Goal: Task Accomplishment & Management: Complete application form

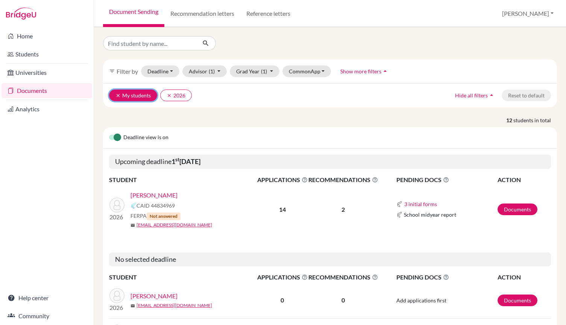
click at [117, 95] on icon "clear" at bounding box center [118, 95] width 5 height 5
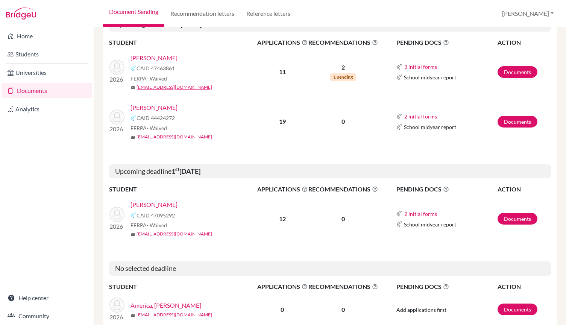
scroll to position [1051, 0]
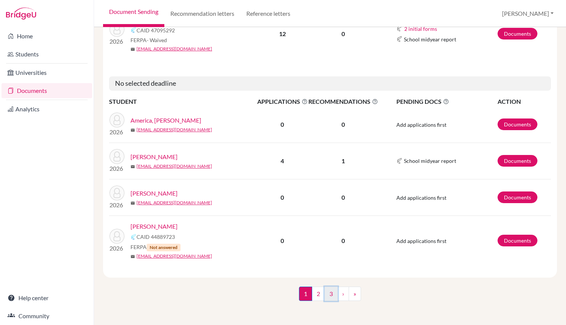
click at [330, 298] on link "3" at bounding box center [331, 294] width 13 height 14
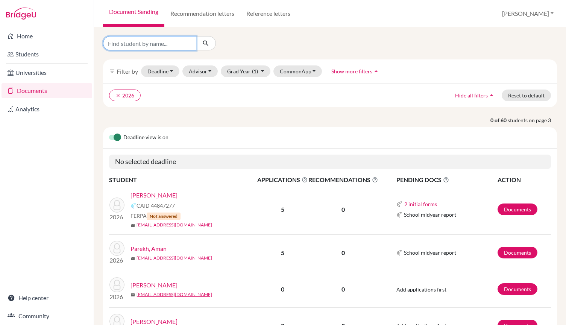
click at [161, 47] on input "Find student by name..." at bounding box center [149, 43] width 93 height 14
type input "tans"
click button "submit" at bounding box center [206, 43] width 20 height 14
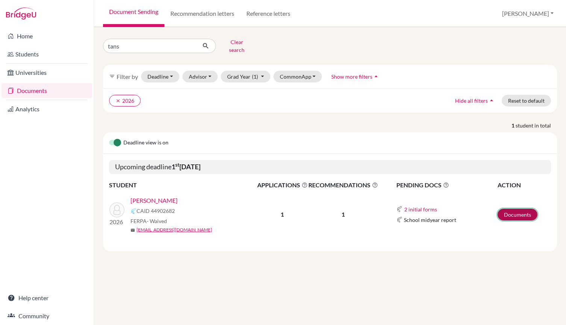
click at [507, 209] on link "Documents" at bounding box center [518, 215] width 40 height 12
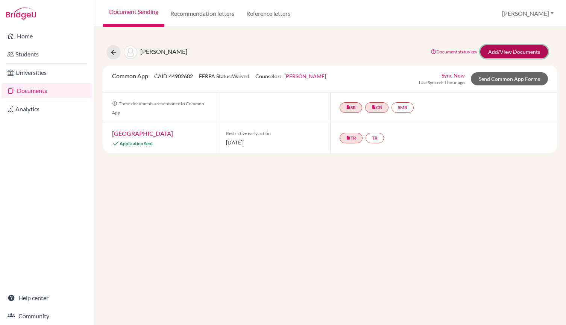
click at [502, 53] on link "Add/View Documents" at bounding box center [515, 51] width 68 height 13
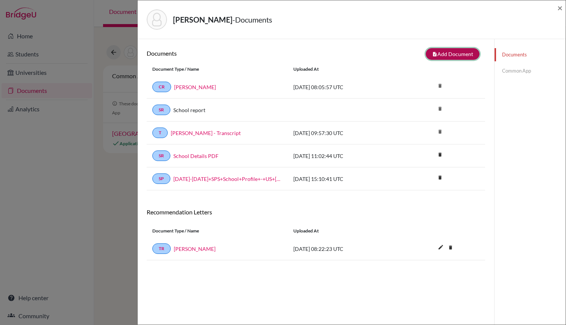
click at [440, 54] on button "note_add Add Document" at bounding box center [453, 54] width 54 height 12
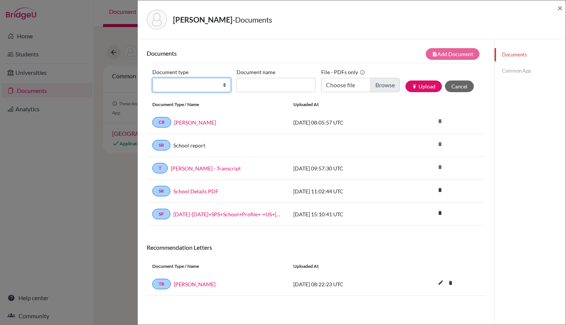
click at [221, 86] on select "Change explanation for Common App reports Counselor recommendation Internationa…" at bounding box center [191, 85] width 79 height 14
select select "5"
click at [152, 78] on select "Change explanation for Common App reports Counselor recommendation Internationa…" at bounding box center [191, 85] width 79 height 14
click at [262, 87] on input "Recommender's name" at bounding box center [276, 85] width 79 height 14
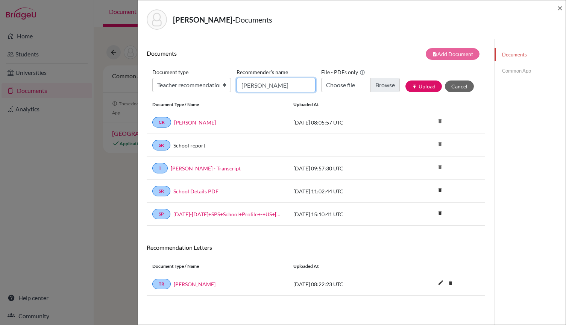
type input "[PERSON_NAME]"
click at [378, 85] on input "Choose file" at bounding box center [360, 85] width 79 height 14
type input "C:\fakepath\Jacapo Letter.pdf"
click at [420, 87] on button "publish Upload" at bounding box center [424, 87] width 37 height 12
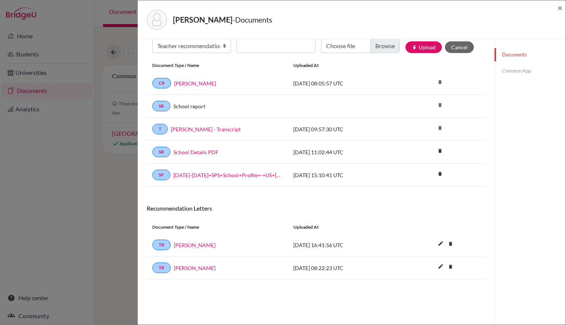
scroll to position [40, 0]
click at [504, 69] on link "Common App" at bounding box center [530, 70] width 71 height 13
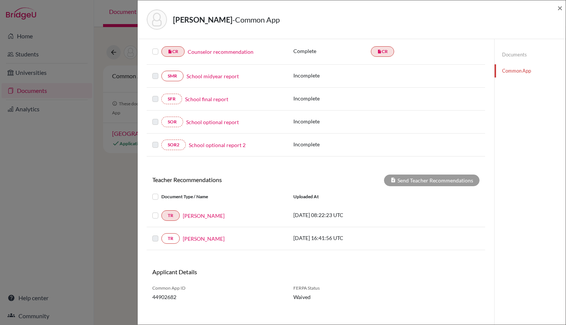
scroll to position [132, 0]
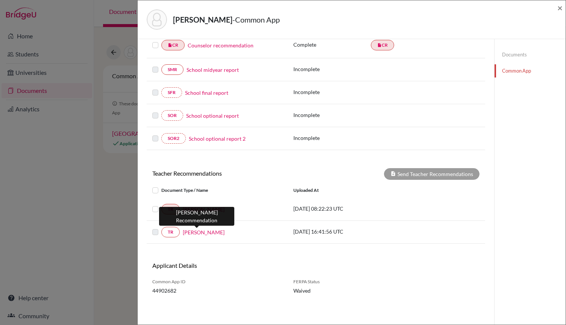
click at [202, 232] on link "[PERSON_NAME]" at bounding box center [204, 232] width 42 height 8
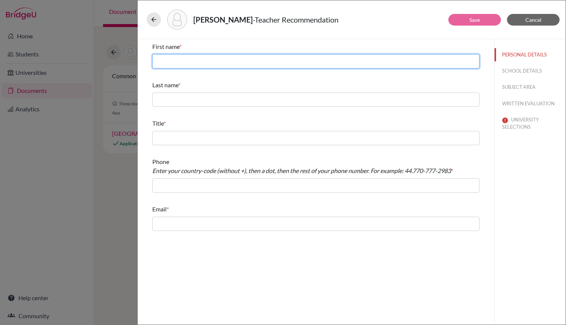
click at [197, 61] on input "text" at bounding box center [315, 61] width 327 height 14
type input "Carlos"
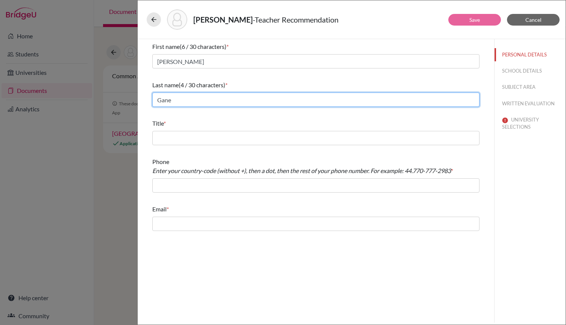
type input "Gane"
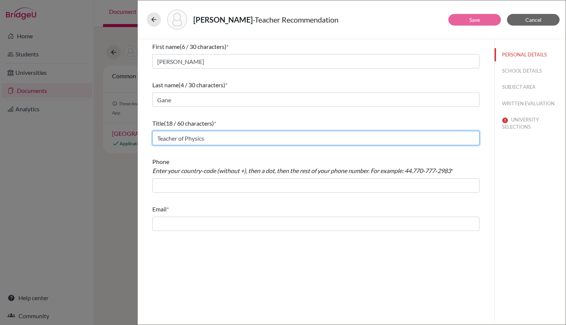
type input "Teacher of Physics"
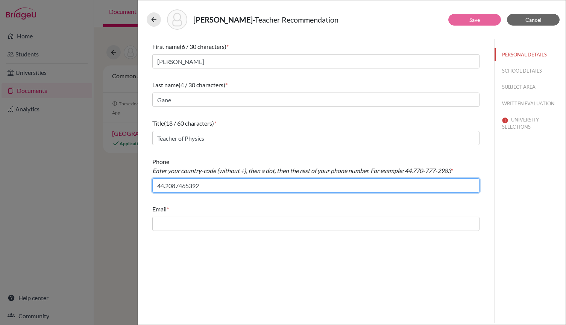
type input "44.2087465392"
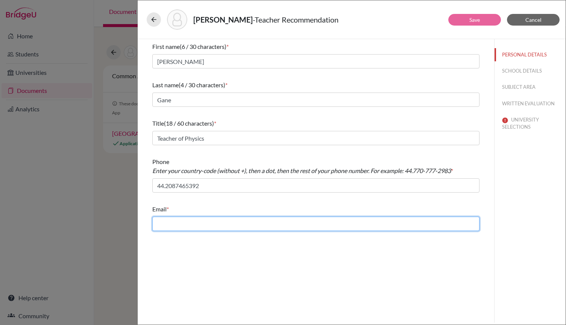
paste input "SCG@stpaulsschool.org.uk"
type input "SCG@stpaulsschool.org.uk"
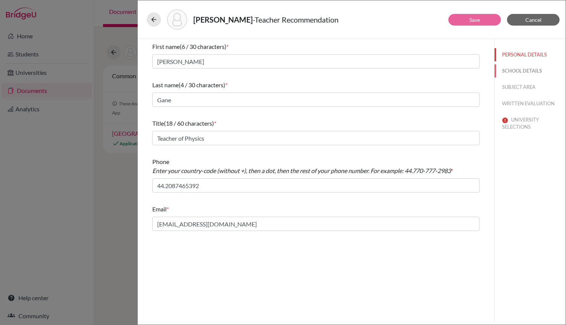
click at [517, 68] on button "SCHOOL DETAILS" at bounding box center [530, 70] width 71 height 13
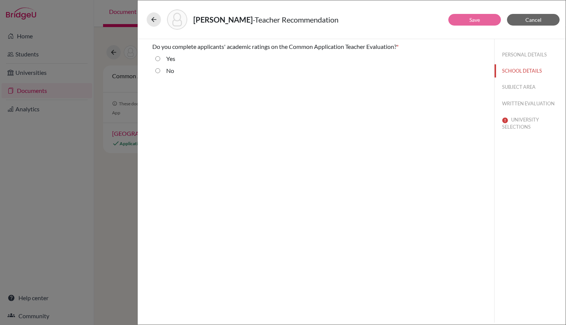
click at [161, 70] on div "No" at bounding box center [167, 72] width 14 height 12
click at [160, 71] on input "No" at bounding box center [157, 70] width 5 height 9
radio input "true"
click at [516, 88] on button "SUBJECT AREA" at bounding box center [530, 87] width 71 height 13
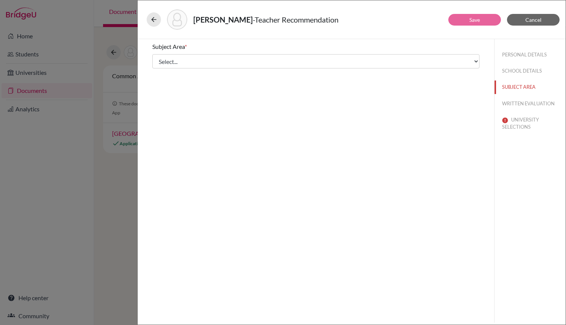
click at [361, 50] on div "Subject Area *" at bounding box center [315, 46] width 327 height 9
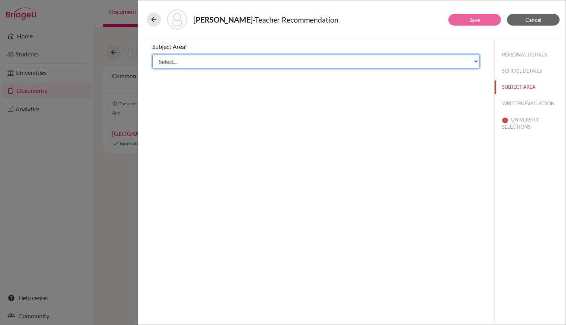
click at [361, 63] on select "Select... Math English Science World Language Social Studies Other Computer Sci…" at bounding box center [315, 61] width 327 height 14
select select "2"
click at [152, 54] on select "Select... Math English Science World Language Social Studies Other Computer Sci…" at bounding box center [315, 61] width 327 height 14
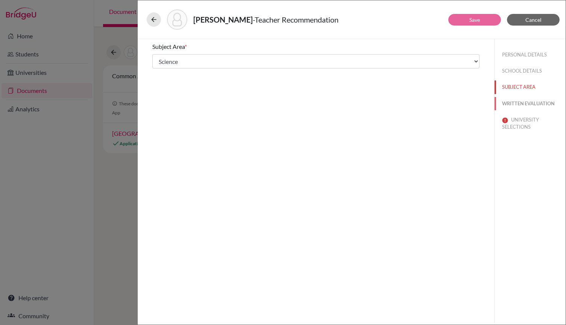
click at [544, 107] on button "WRITTEN EVALUATION" at bounding box center [530, 103] width 71 height 13
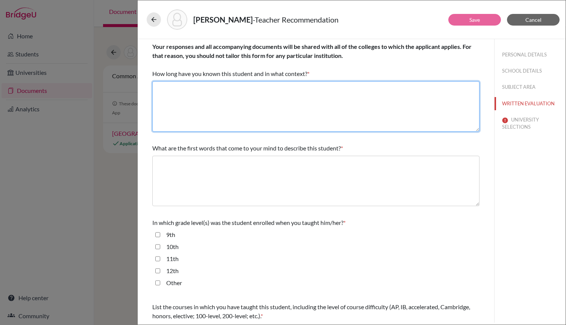
click at [368, 87] on textarea at bounding box center [315, 106] width 327 height 50
type textarea "Please see recommendation letter."
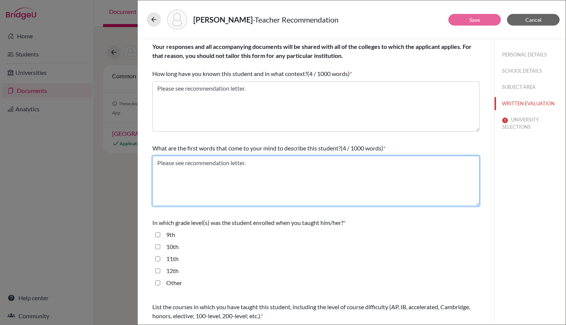
type textarea "Please see recommendation letter."
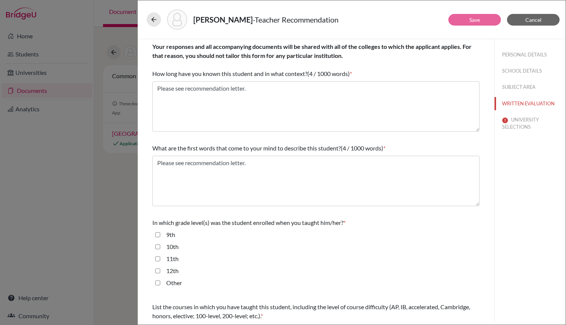
click at [157, 261] on input "11th" at bounding box center [157, 258] width 5 height 9
checkbox input "true"
click at [157, 268] on input "12th" at bounding box center [157, 270] width 5 height 9
checkbox input "true"
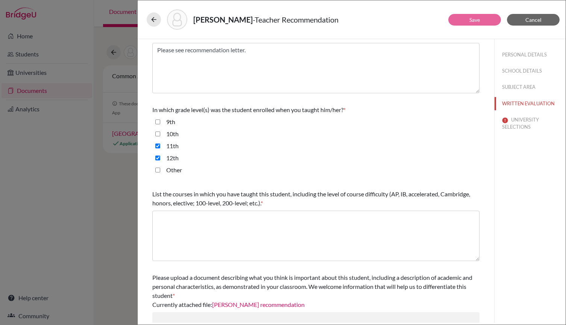
scroll to position [151, 0]
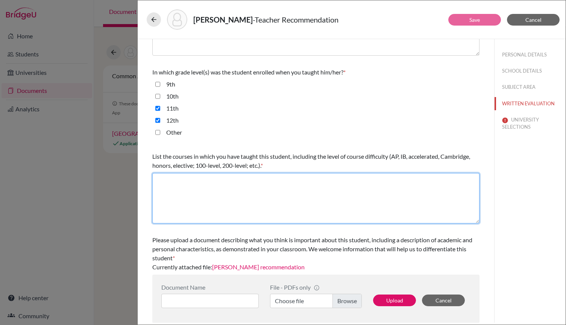
click at [292, 201] on textarea at bounding box center [315, 198] width 327 height 50
type textarea "A Level Physics"
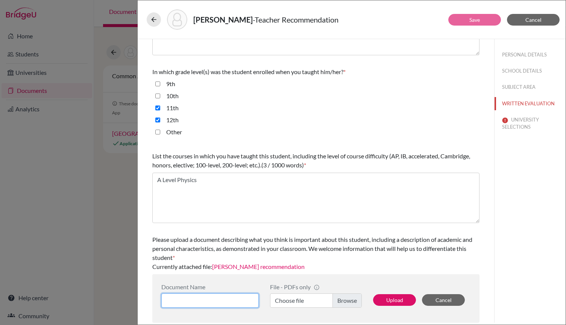
click at [214, 302] on input at bounding box center [209, 301] width 97 height 14
click at [398, 302] on button "Upload" at bounding box center [394, 300] width 43 height 12
click at [423, 240] on span "Please upload a document describing what you think is important about this stud…" at bounding box center [312, 248] width 320 height 25
click at [519, 124] on button "UNIVERSITY SELECTIONS" at bounding box center [530, 123] width 71 height 20
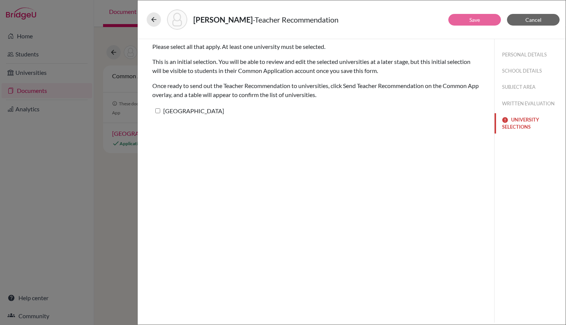
scroll to position [0, 0]
click at [189, 112] on label "[GEOGRAPHIC_DATA]" at bounding box center [188, 110] width 72 height 11
click at [160, 112] on input "[GEOGRAPHIC_DATA]" at bounding box center [157, 110] width 5 height 5
checkbox input "true"
click at [476, 22] on link "Save" at bounding box center [475, 20] width 11 height 6
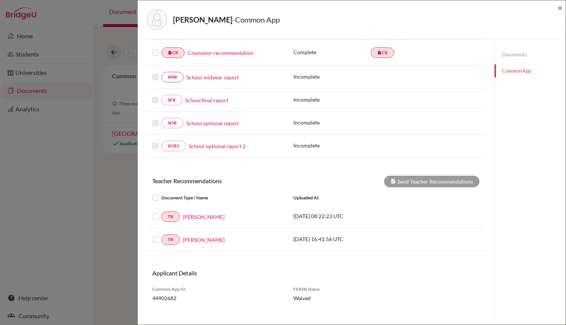
scroll to position [132, 0]
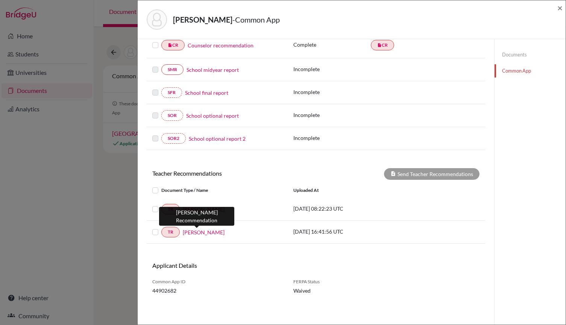
click at [202, 232] on link "[PERSON_NAME]" at bounding box center [204, 232] width 42 height 8
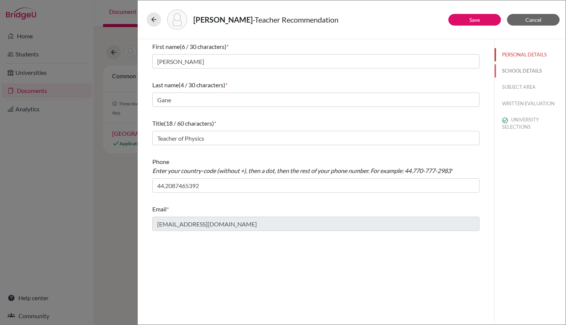
click at [508, 70] on button "SCHOOL DETAILS" at bounding box center [530, 70] width 71 height 13
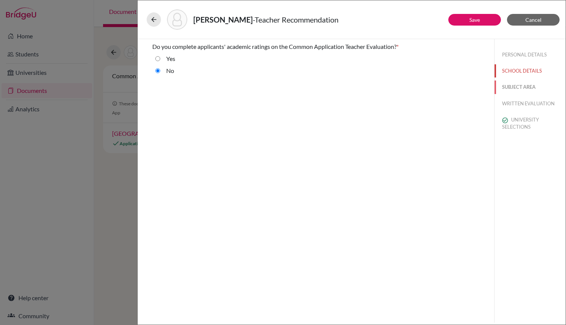
click at [524, 85] on button "SUBJECT AREA" at bounding box center [530, 87] width 71 height 13
select select "2"
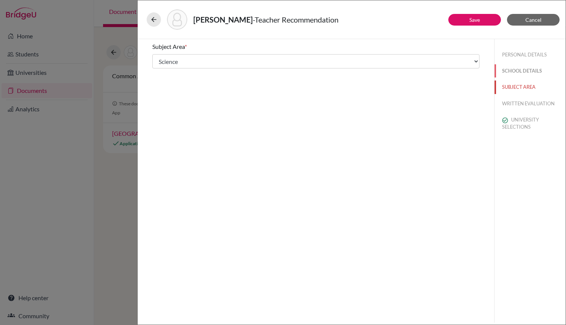
click at [519, 73] on button "SCHOOL DETAILS" at bounding box center [530, 70] width 71 height 13
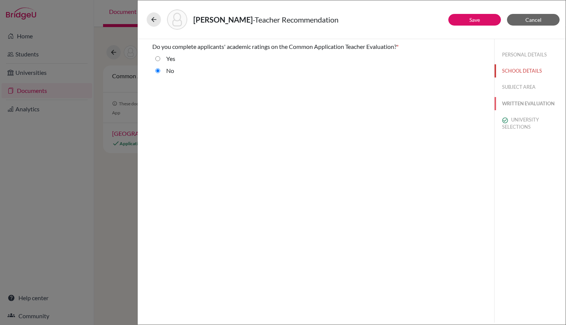
click at [527, 102] on button "WRITTEN EVALUATION" at bounding box center [530, 103] width 71 height 13
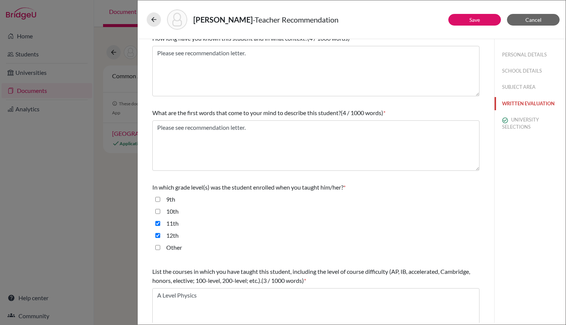
scroll to position [75, 0]
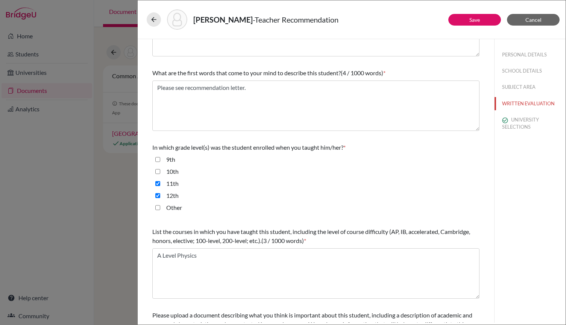
click at [159, 196] on input "12th" at bounding box center [157, 195] width 5 height 9
checkbox input "false"
click at [463, 17] on button "Save" at bounding box center [475, 20] width 53 height 12
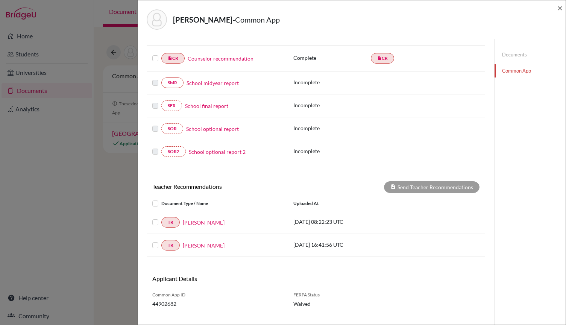
scroll to position [132, 0]
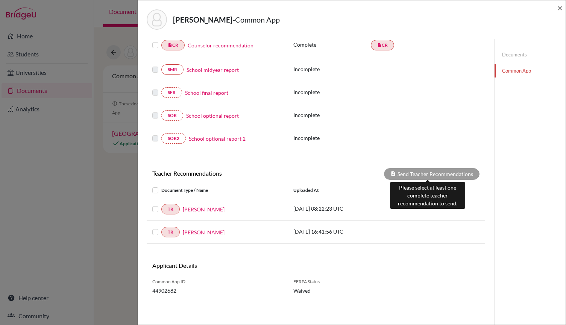
click at [419, 175] on div "Send Teacher Recommendations" at bounding box center [432, 174] width 96 height 12
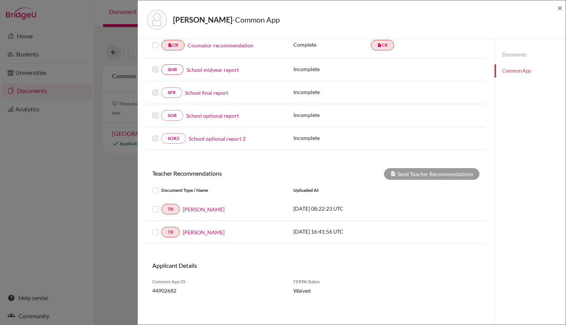
click at [161, 205] on label at bounding box center [161, 205] width 0 height 0
click at [0, 0] on input "checkbox" at bounding box center [0, 0] width 0 height 0
click at [161, 228] on label at bounding box center [161, 228] width 0 height 0
click at [0, 0] on input "checkbox" at bounding box center [0, 0] width 0 height 0
click at [410, 170] on button "Send Teacher Recommendations" at bounding box center [432, 174] width 96 height 12
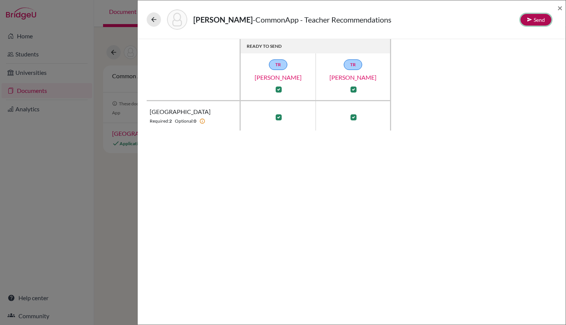
click at [537, 22] on button "Send" at bounding box center [536, 20] width 31 height 12
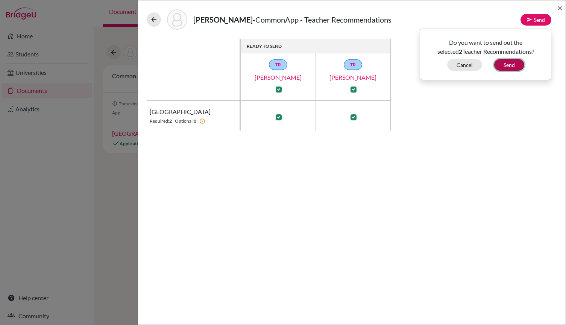
click at [511, 67] on button "Send" at bounding box center [510, 65] width 30 height 12
checkbox input "false"
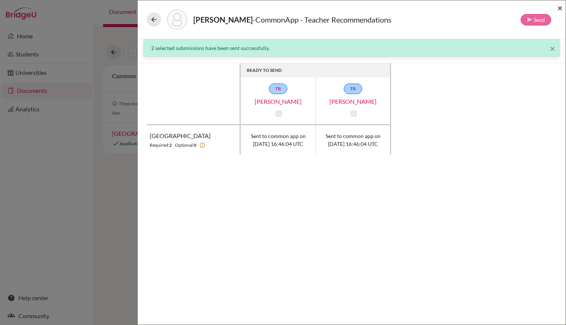
click at [561, 7] on span "×" at bounding box center [560, 7] width 5 height 11
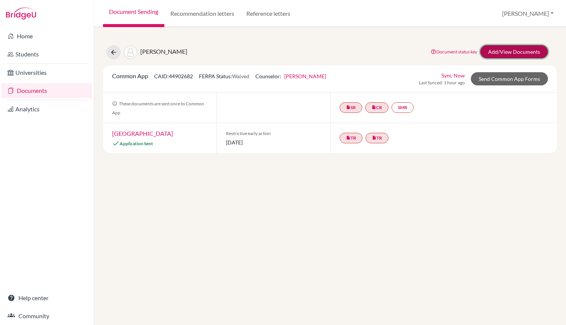
click at [497, 53] on link "Add/View Documents" at bounding box center [515, 51] width 68 height 13
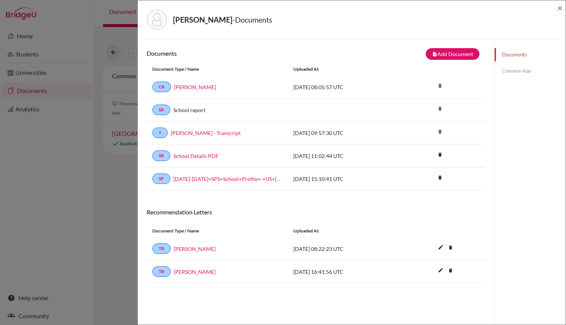
scroll to position [40, 0]
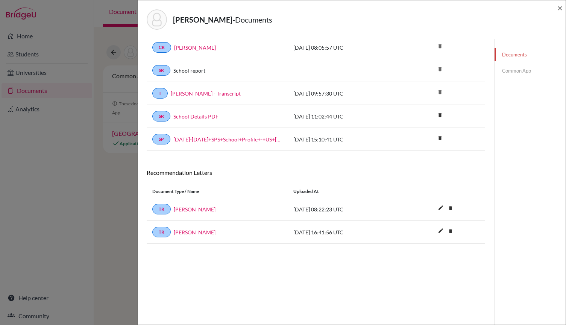
click at [509, 72] on link "Common App" at bounding box center [530, 70] width 71 height 13
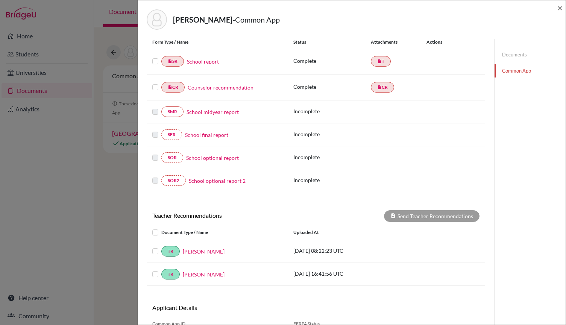
scroll to position [77, 0]
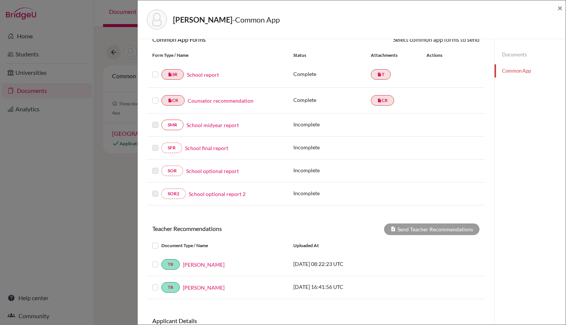
click at [155, 70] on label at bounding box center [155, 70] width 6 height 0
click at [0, 0] on input "checkbox" at bounding box center [0, 0] width 0 height 0
click at [155, 96] on label at bounding box center [155, 96] width 6 height 0
click at [0, 0] on input "checkbox" at bounding box center [0, 0] width 0 height 0
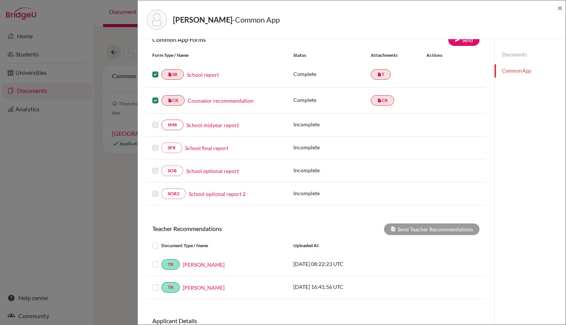
click at [231, 100] on link "Counselor recommendation" at bounding box center [221, 101] width 66 height 8
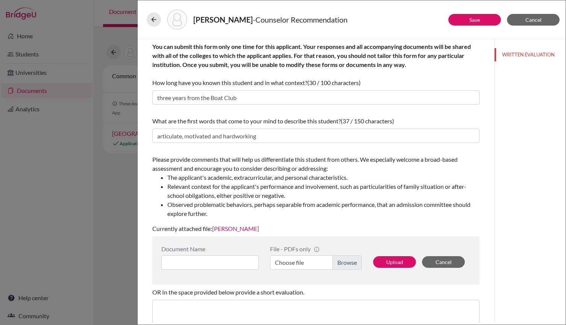
click at [240, 230] on link "[PERSON_NAME]" at bounding box center [235, 228] width 47 height 7
click at [477, 19] on link "Save" at bounding box center [475, 20] width 11 height 6
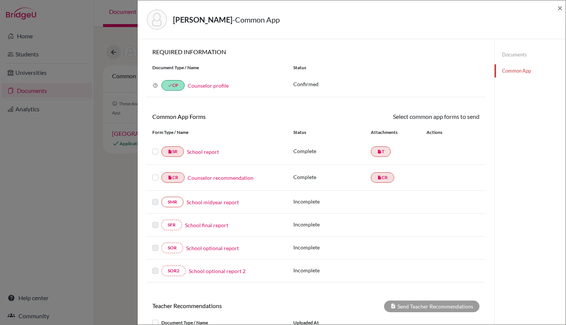
click at [155, 147] on label at bounding box center [155, 147] width 6 height 0
click at [0, 0] on input "checkbox" at bounding box center [0, 0] width 0 height 0
click at [154, 174] on label at bounding box center [155, 174] width 6 height 0
click at [0, 0] on input "checkbox" at bounding box center [0, 0] width 0 height 0
click at [213, 150] on link "School report" at bounding box center [203, 153] width 32 height 8
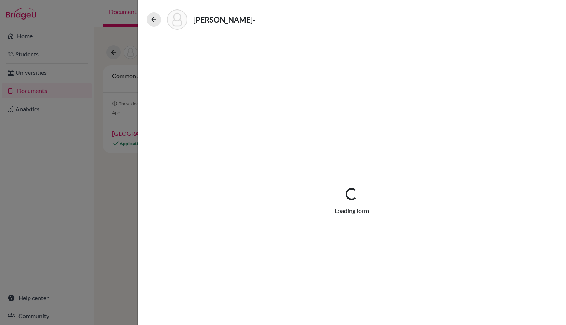
select select "1"
select select "676807"
select select "0"
select select "1"
select select "0"
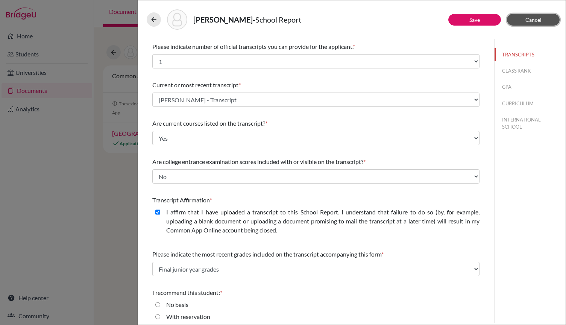
click at [540, 20] on span "Cancel" at bounding box center [534, 20] width 16 height 6
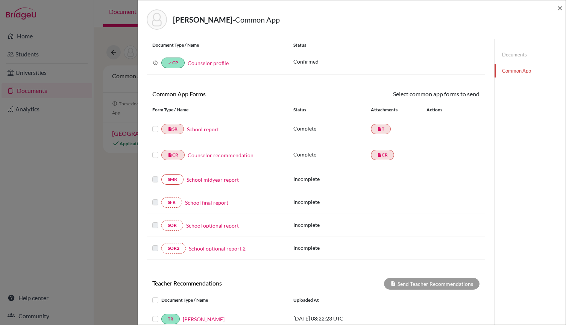
scroll to position [20, 0]
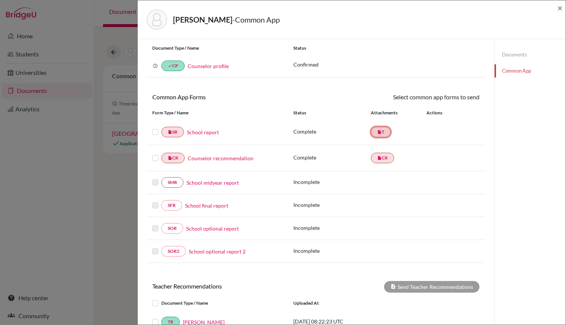
click at [382, 129] on link "insert_drive_file T" at bounding box center [381, 132] width 20 height 11
click at [215, 132] on link "School report" at bounding box center [203, 132] width 32 height 8
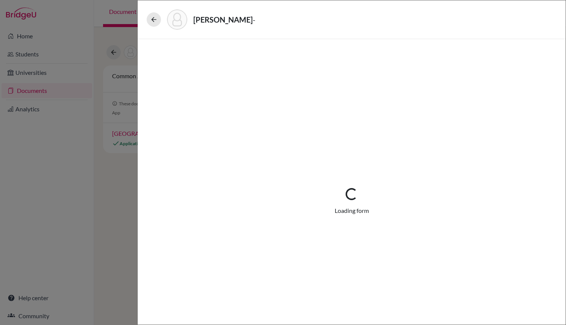
select select "1"
select select "676807"
select select "0"
select select "1"
select select "0"
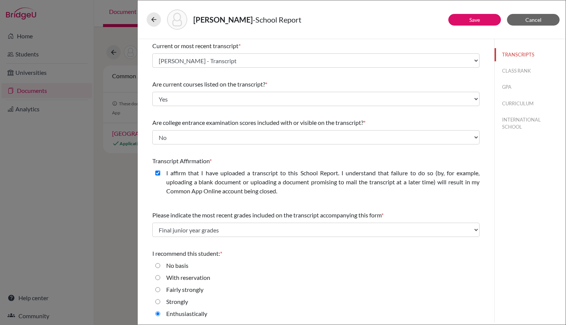
scroll to position [41, 0]
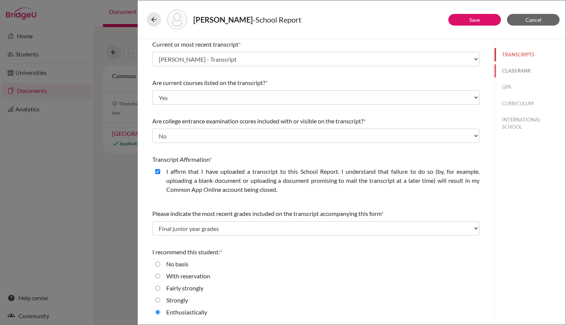
click at [519, 72] on button "CLASS RANK" at bounding box center [530, 70] width 71 height 13
select select "5"
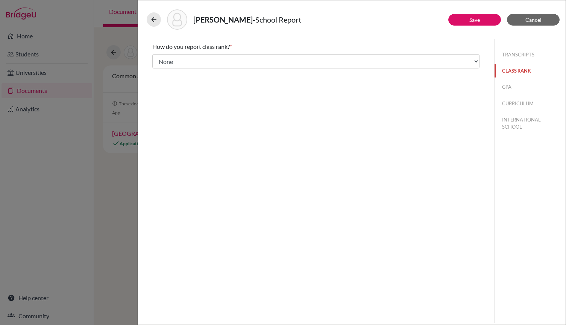
scroll to position [0, 0]
click at [509, 86] on button "GPA" at bounding box center [530, 87] width 71 height 13
click at [157, 23] on button at bounding box center [154, 19] width 14 height 14
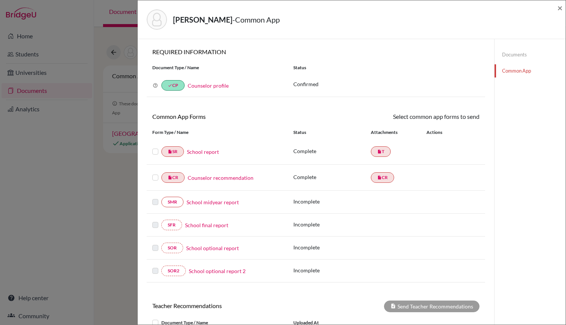
click at [511, 53] on link "Documents" at bounding box center [530, 54] width 71 height 13
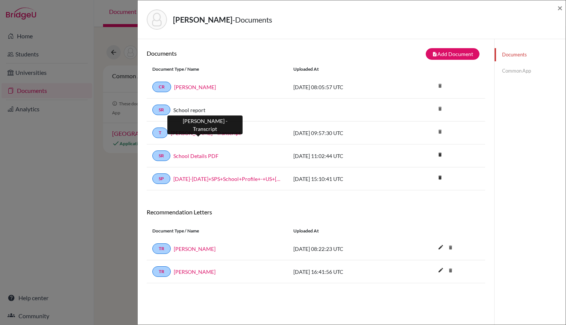
click at [195, 132] on link "[PERSON_NAME] - Transcript" at bounding box center [206, 133] width 70 height 8
click at [513, 71] on link "Common App" at bounding box center [530, 70] width 71 height 13
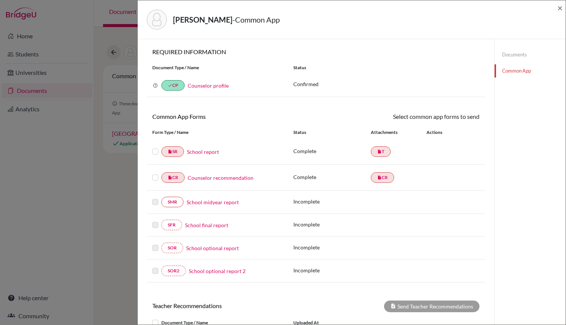
click at [151, 153] on div "insert_drive_file SR School report" at bounding box center [217, 151] width 141 height 11
click at [153, 147] on label at bounding box center [155, 147] width 6 height 0
click at [0, 0] on input "checkbox" at bounding box center [0, 0] width 0 height 0
click at [153, 174] on label at bounding box center [155, 174] width 6 height 0
click at [0, 0] on input "checkbox" at bounding box center [0, 0] width 0 height 0
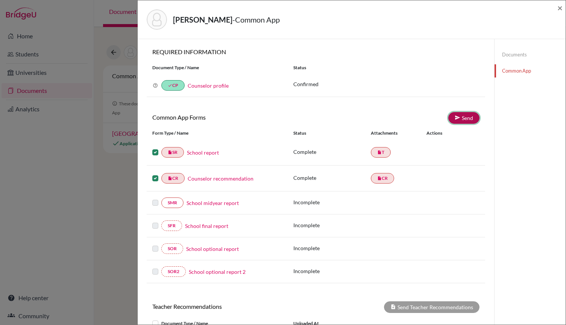
click at [463, 117] on link "Send" at bounding box center [464, 118] width 31 height 12
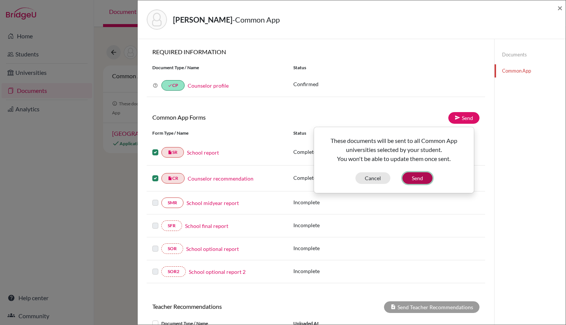
click at [421, 177] on button "Send" at bounding box center [418, 178] width 30 height 12
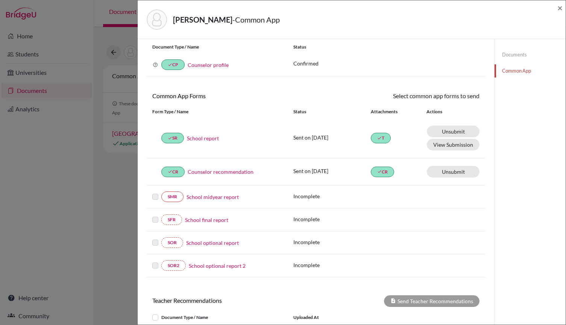
scroll to position [38, 0]
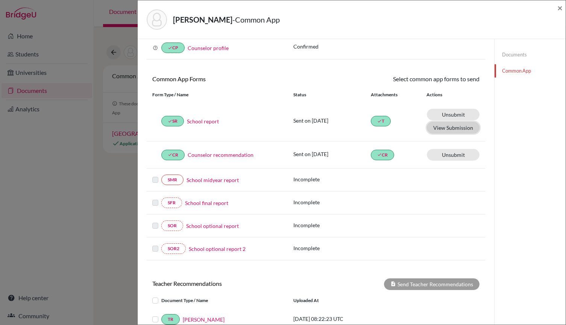
click at [454, 128] on button "View Submission" at bounding box center [453, 128] width 53 height 12
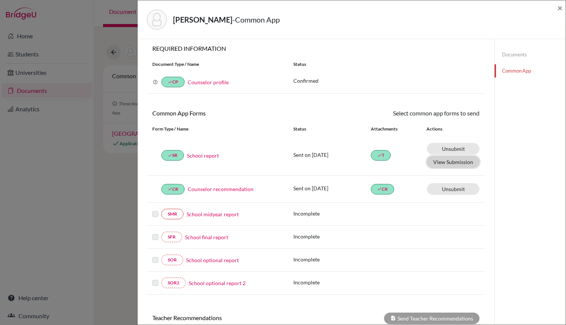
scroll to position [0, 0]
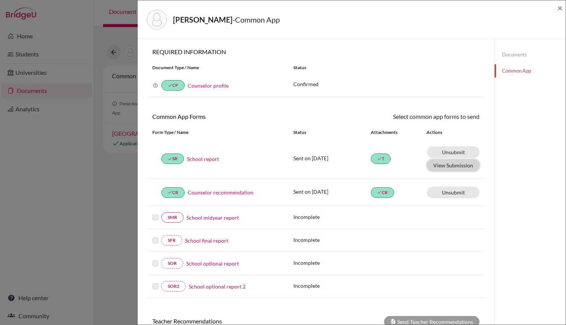
click at [446, 165] on button "View Submission" at bounding box center [453, 166] width 53 height 12
click at [330, 27] on div "Tans, Jacopo - Common App" at bounding box center [349, 19] width 405 height 20
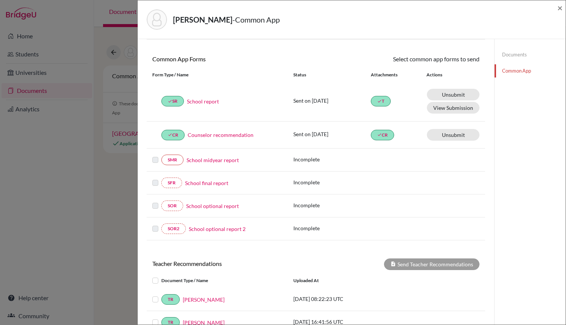
scroll to position [75, 0]
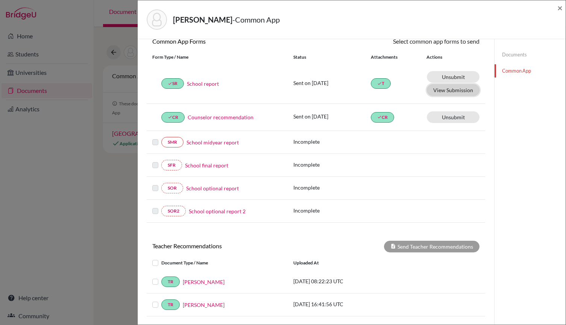
click at [449, 90] on button "View Submission" at bounding box center [453, 90] width 53 height 12
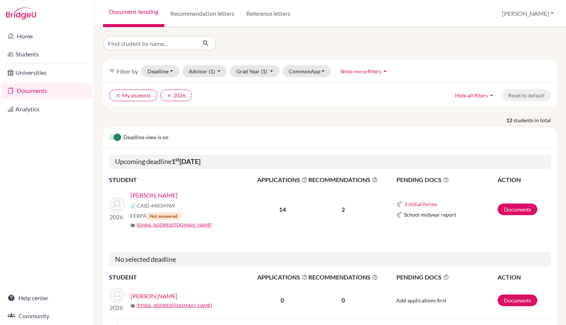
click at [234, 40] on div at bounding box center [174, 43] width 155 height 14
click at [116, 92] on button "clear My students" at bounding box center [133, 96] width 48 height 12
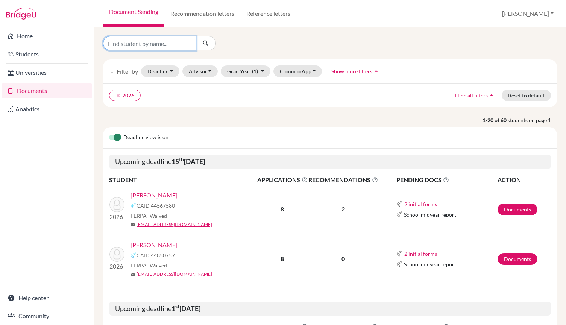
click at [156, 40] on input "Find student by name..." at bounding box center [149, 43] width 93 height 14
type input "tans"
click button "submit" at bounding box center [206, 43] width 20 height 14
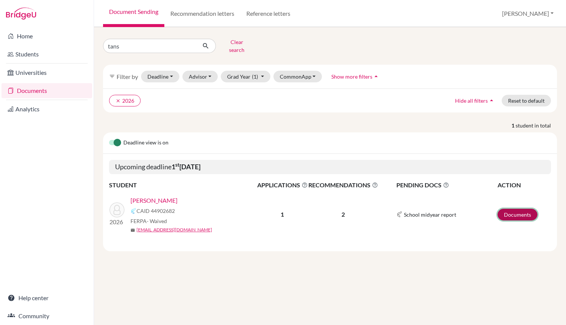
click at [524, 209] on link "Documents" at bounding box center [518, 215] width 40 height 12
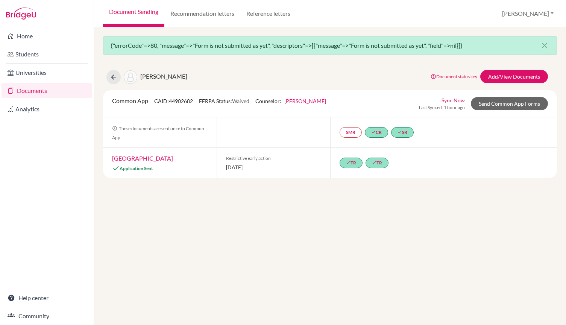
click at [288, 45] on div "{"errorCode"=>80, "message"=>"Form is not submitted as yet", "descriptors"=>[{"…" at bounding box center [330, 45] width 454 height 19
click at [527, 75] on link "Add/View Documents" at bounding box center [515, 76] width 68 height 13
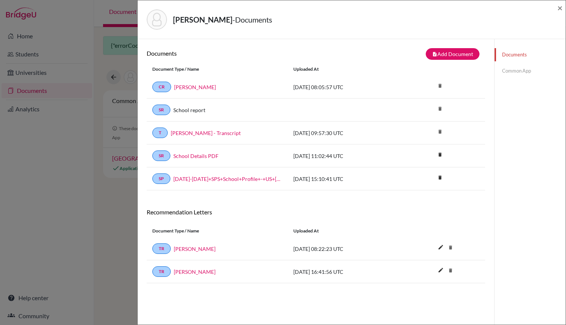
click at [519, 73] on link "Common App" at bounding box center [530, 70] width 71 height 13
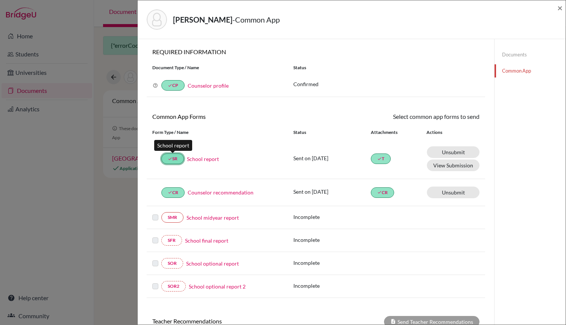
click at [174, 158] on link "done SR" at bounding box center [172, 159] width 23 height 11
click at [452, 166] on button "View Submission" at bounding box center [453, 166] width 53 height 12
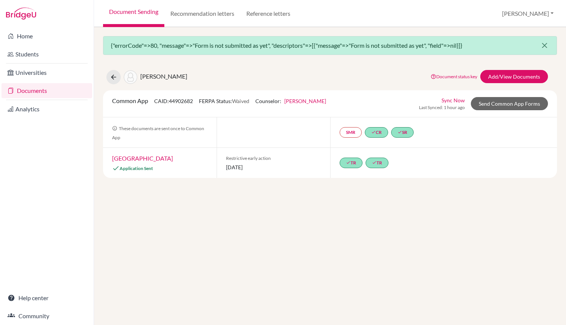
click at [544, 46] on icon "close" at bounding box center [544, 45] width 9 height 9
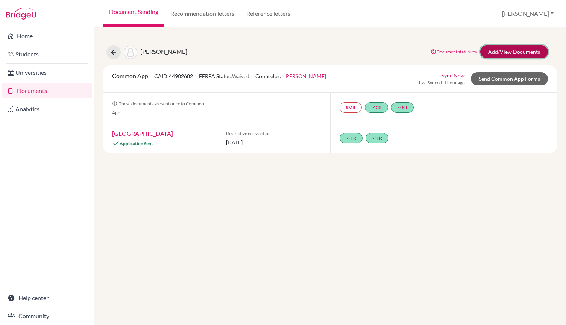
click at [522, 49] on link "Add/View Documents" at bounding box center [515, 51] width 68 height 13
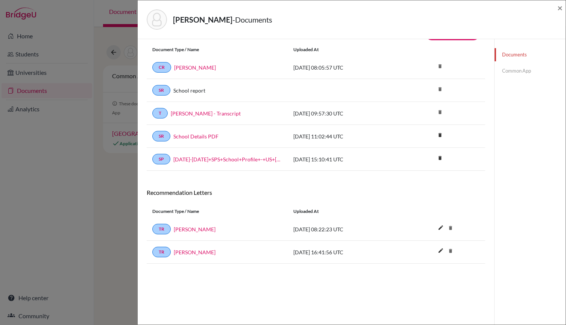
scroll to position [38, 0]
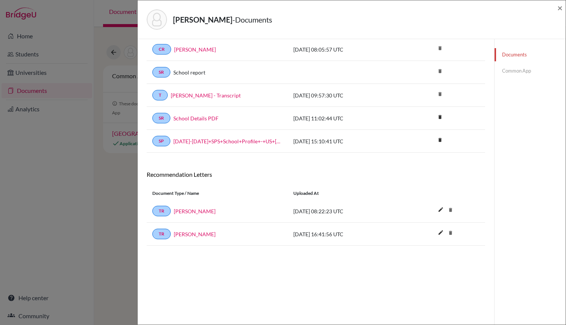
click at [516, 70] on link "Common App" at bounding box center [530, 70] width 71 height 13
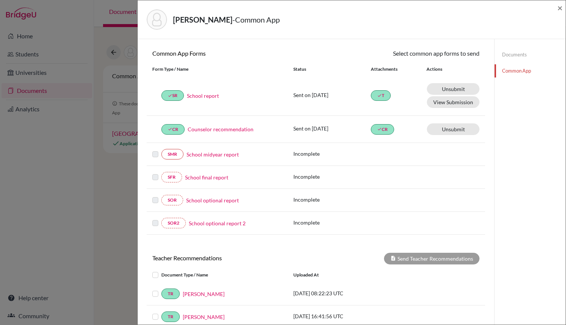
scroll to position [110, 0]
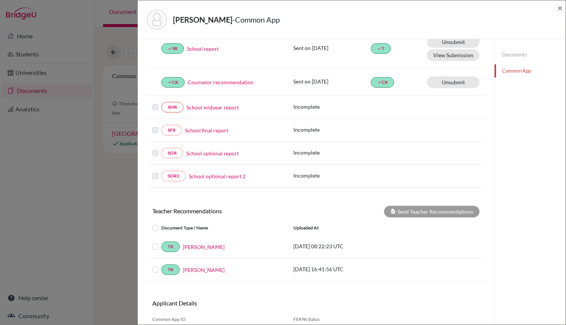
click at [161, 242] on label at bounding box center [161, 242] width 0 height 0
click at [0, 0] on input "checkbox" at bounding box center [0, 0] width 0 height 0
click at [161, 265] on label at bounding box center [161, 265] width 0 height 0
click at [0, 0] on input "checkbox" at bounding box center [0, 0] width 0 height 0
click at [411, 213] on button "Send Teacher Recommendations" at bounding box center [432, 212] width 96 height 12
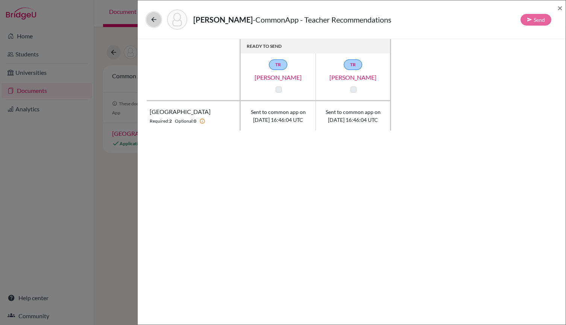
click at [153, 17] on icon at bounding box center [154, 20] width 8 height 8
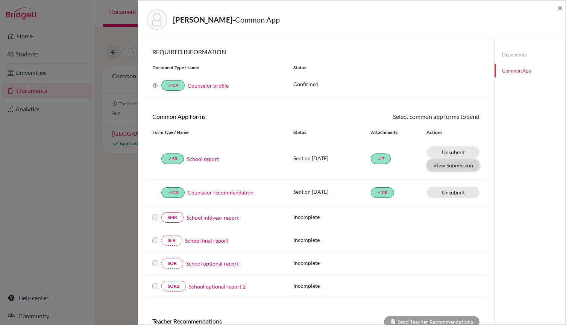
click at [460, 165] on button "View Submission" at bounding box center [453, 166] width 53 height 12
click at [559, 9] on span "×" at bounding box center [560, 7] width 5 height 11
